Goal: Task Accomplishment & Management: Complete application form

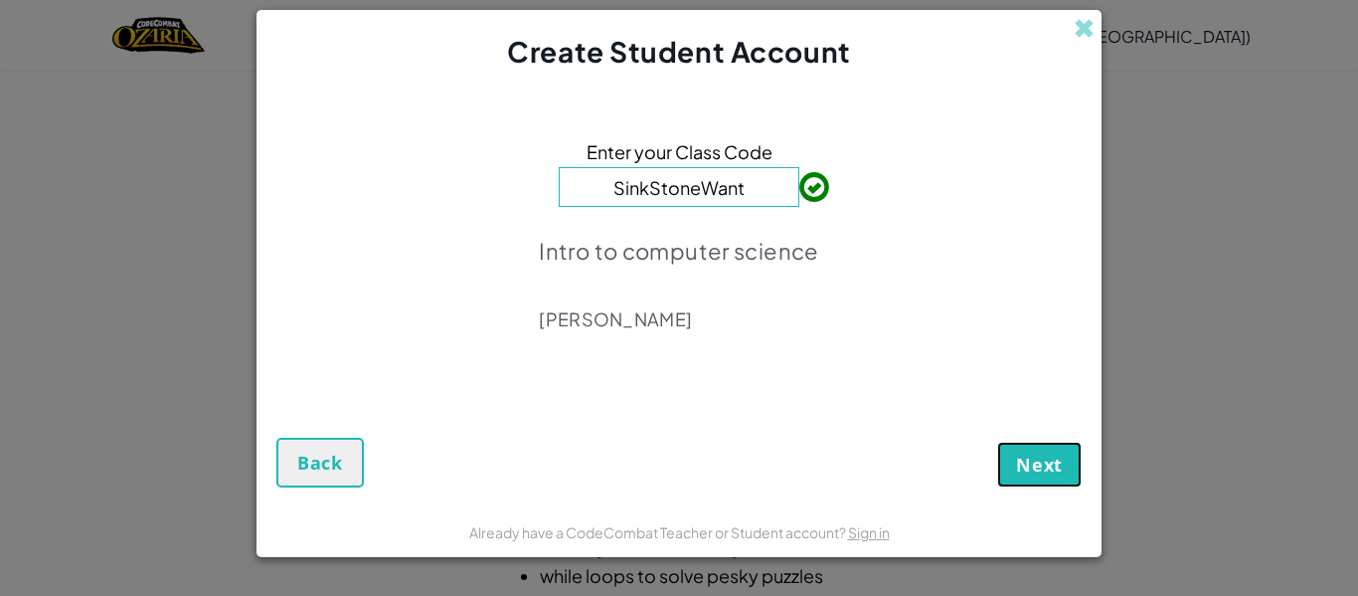
click at [1023, 456] on span "Next" at bounding box center [1039, 464] width 47 height 24
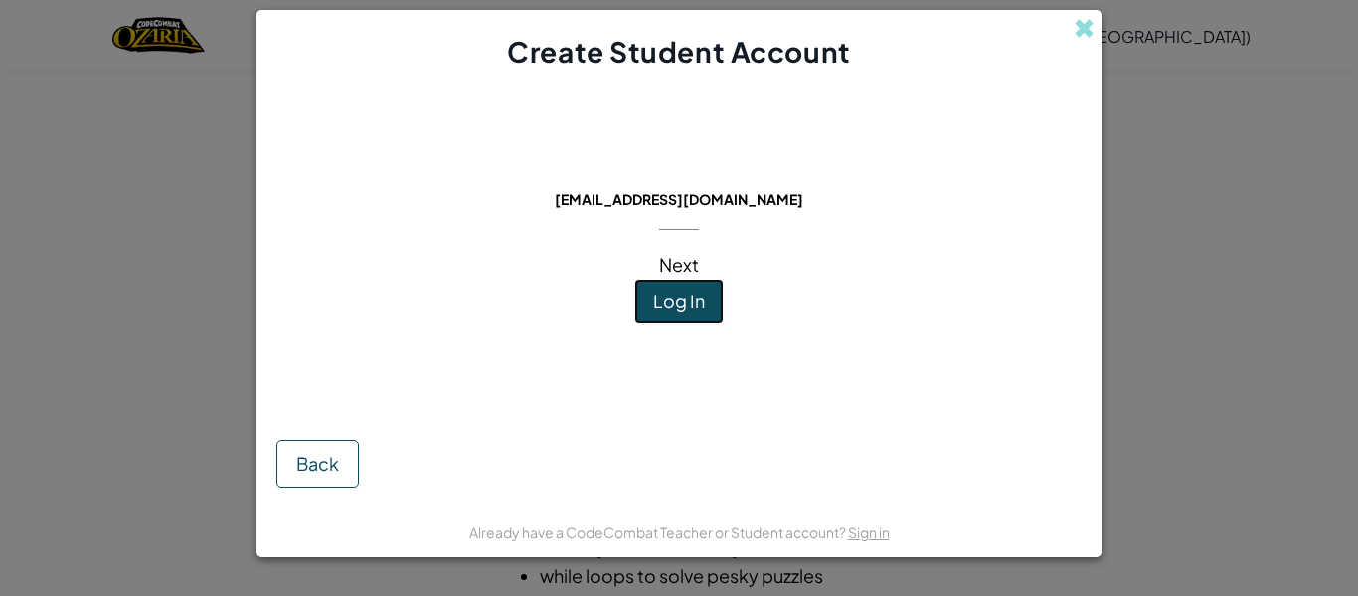
click at [697, 307] on span "Log In" at bounding box center [679, 300] width 52 height 23
